Goal: Task Accomplishment & Management: Manage account settings

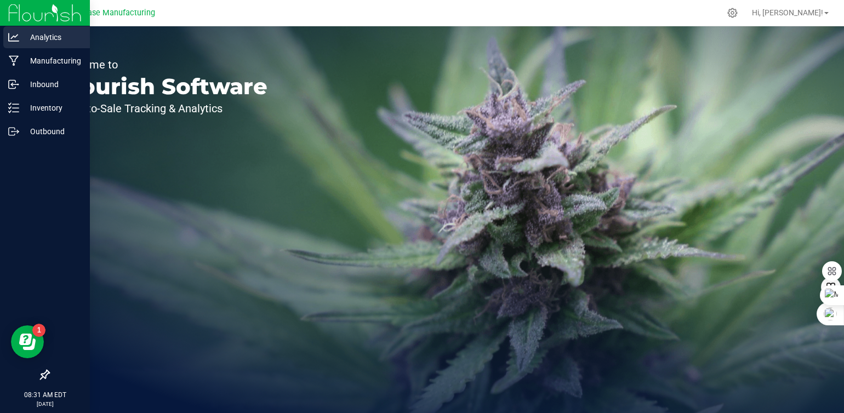
click at [33, 32] on p "Analytics" at bounding box center [52, 37] width 66 height 13
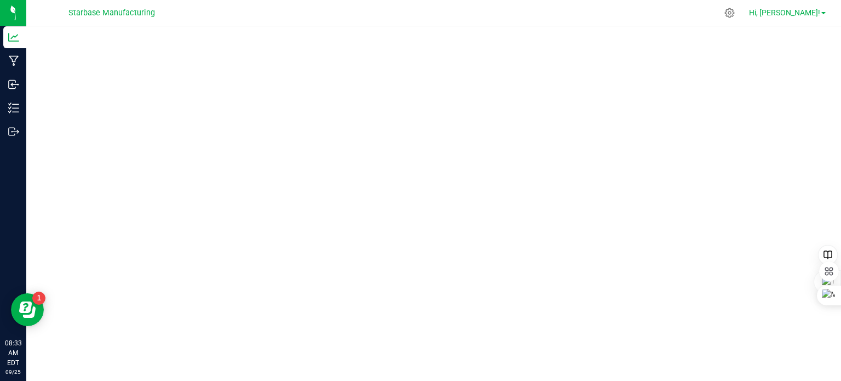
click at [825, 10] on link "Hi, [PERSON_NAME]!" at bounding box center [787, 13] width 85 height 12
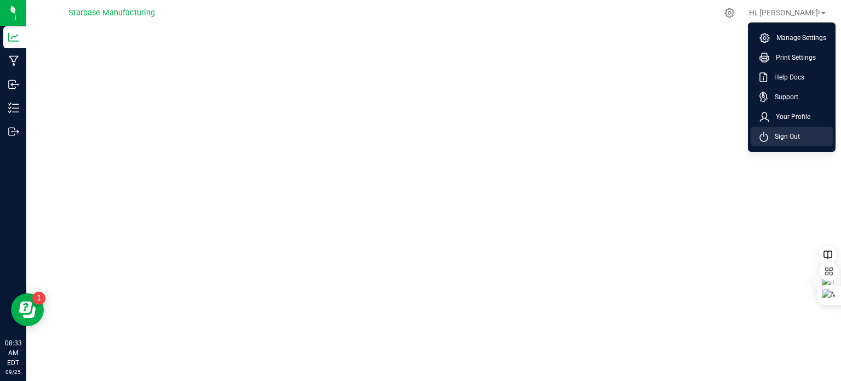
click at [782, 135] on span "Sign Out" at bounding box center [785, 136] width 32 height 11
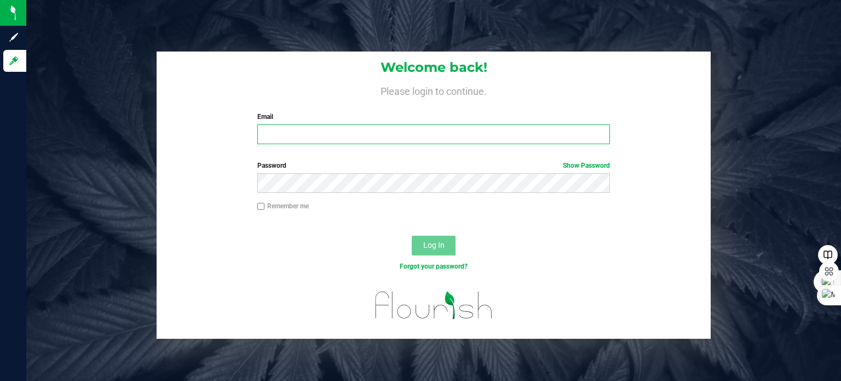
click at [397, 129] on input "Email" at bounding box center [433, 134] width 353 height 20
type input "[PERSON_NAME][EMAIL_ADDRESS][DOMAIN_NAME]"
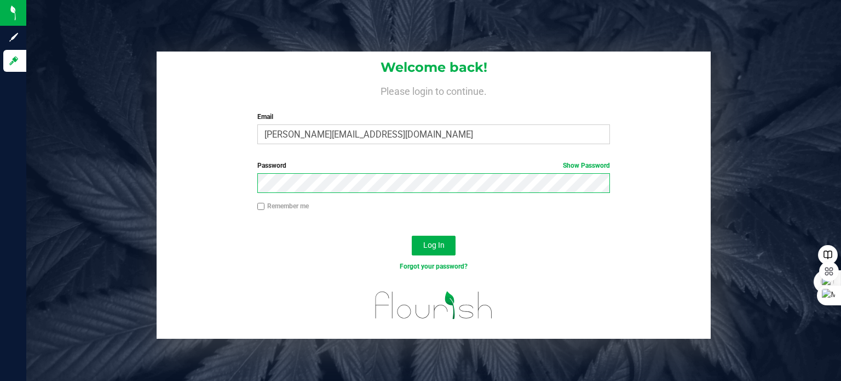
click at [412, 236] on button "Log In" at bounding box center [434, 246] width 44 height 20
